Goal: Information Seeking & Learning: Check status

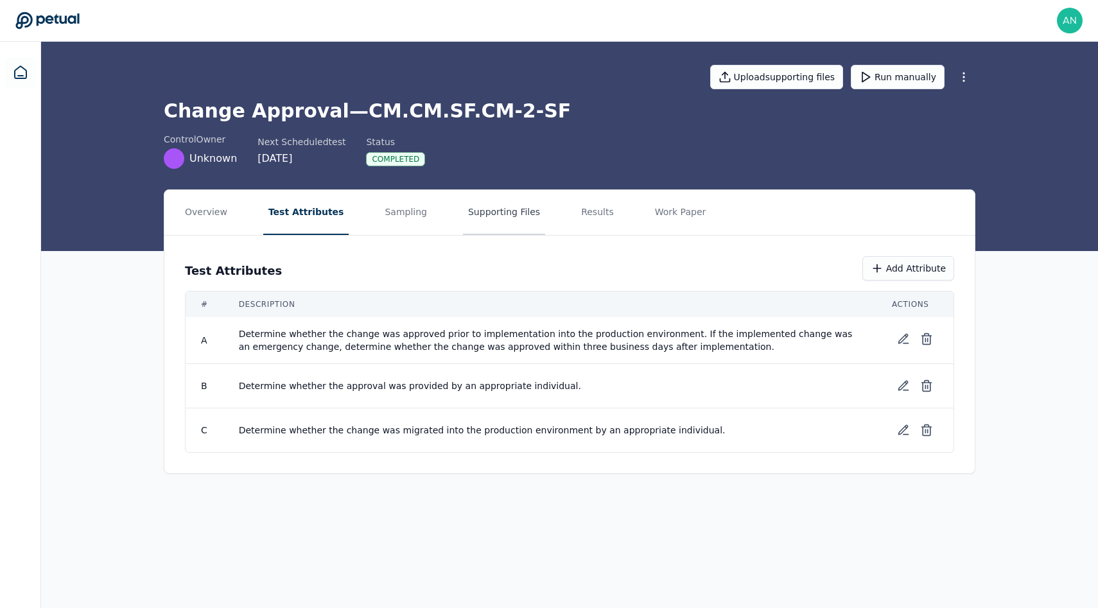
click at [518, 209] on button "Supporting Files" at bounding box center [504, 212] width 82 height 45
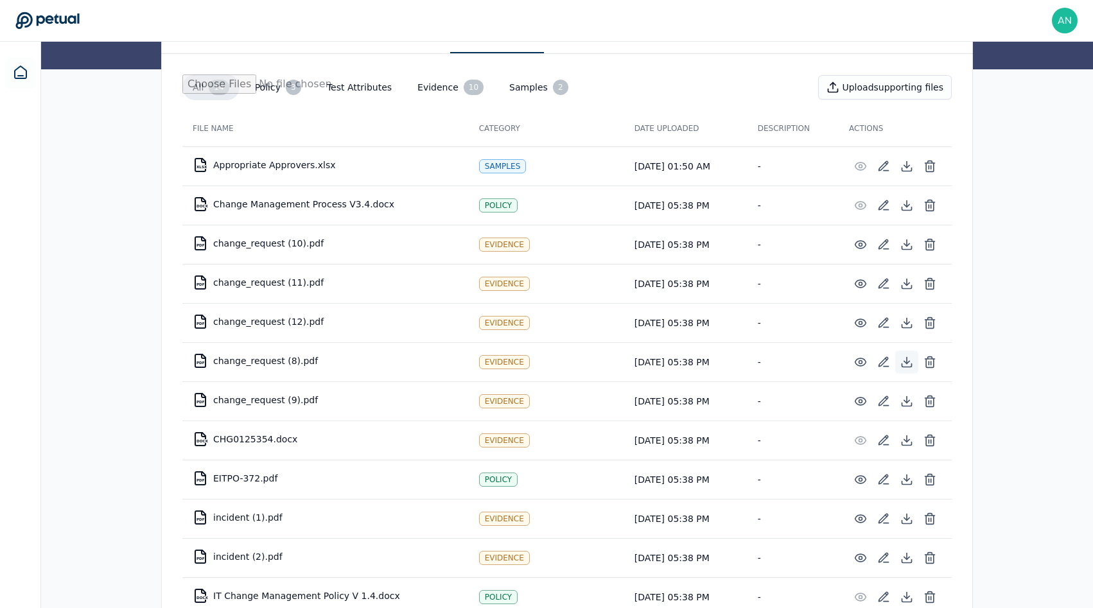
scroll to position [191, 0]
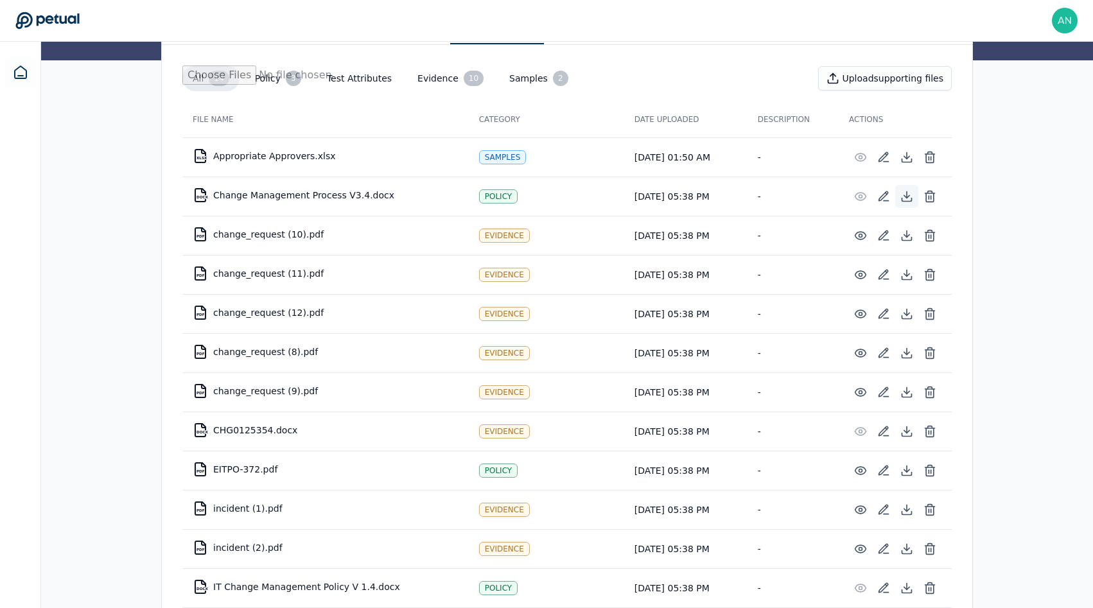
click at [906, 197] on icon at bounding box center [906, 196] width 5 height 3
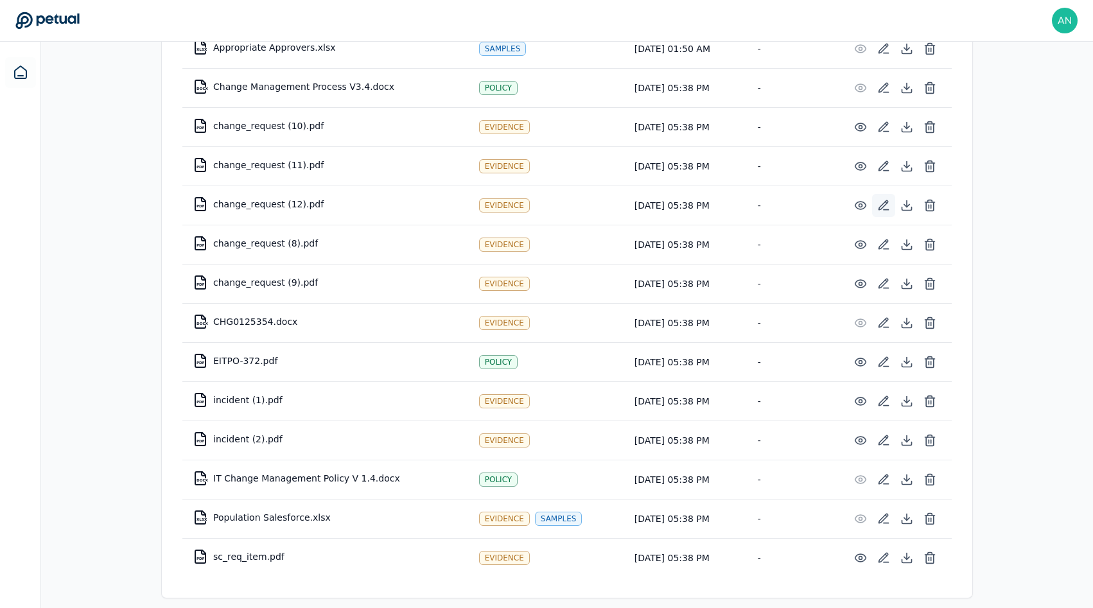
scroll to position [310, 0]
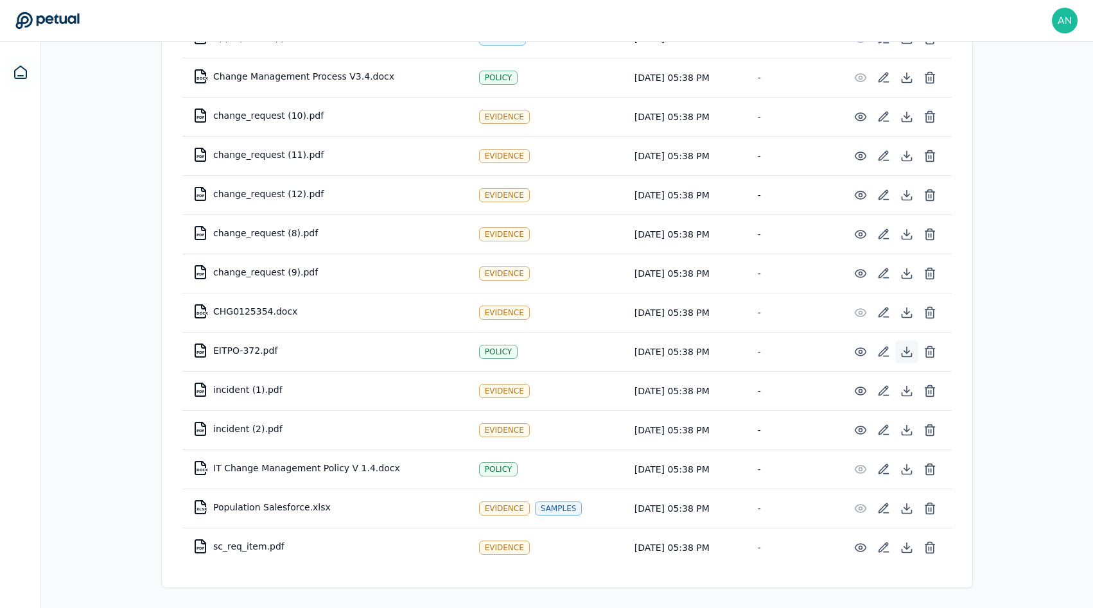
click at [906, 353] on icon at bounding box center [907, 352] width 13 height 13
click at [373, 463] on td "DOCX IT Change Management Policy V 1.4.docx" at bounding box center [325, 468] width 286 height 31
click at [905, 473] on icon at bounding box center [907, 469] width 13 height 13
click at [86, 498] on div "Overview Test Attributes Sampling Supporting Files Results Work Paper All 14 Po…" at bounding box center [567, 244] width 1052 height 729
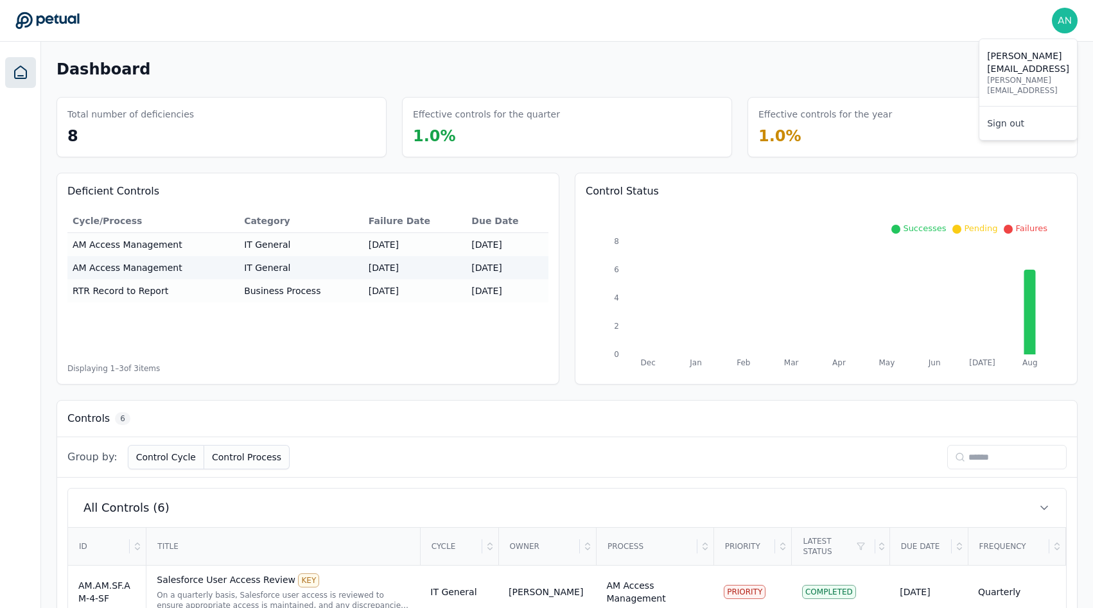
click at [1059, 36] on div at bounding box center [1065, 35] width 26 height 5
click at [980, 112] on link "Sign out" at bounding box center [1029, 123] width 98 height 23
